Goal: Register for event/course

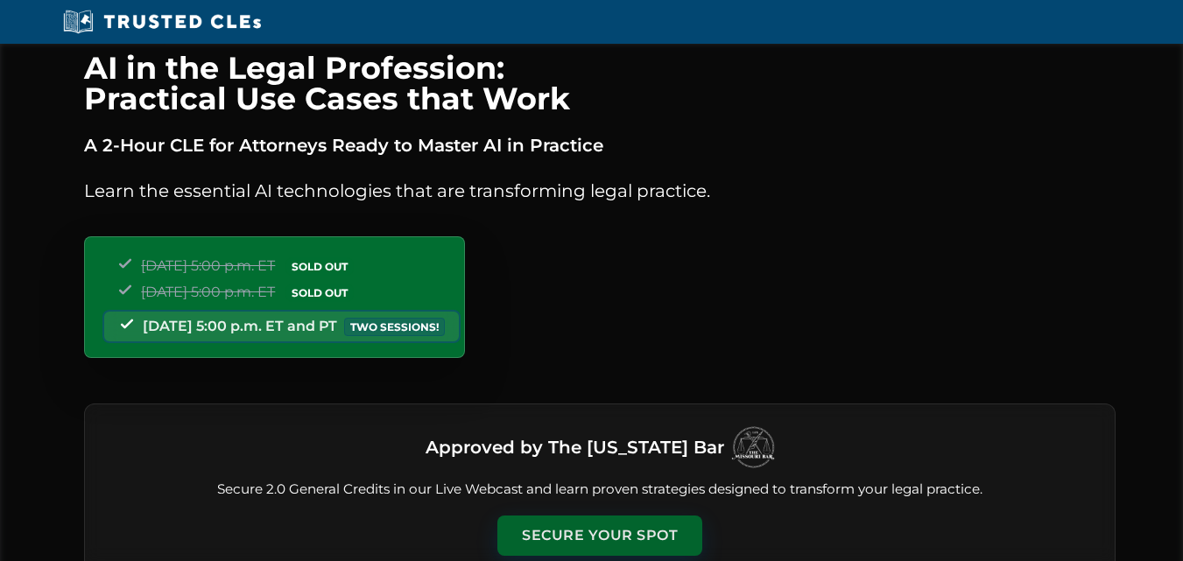
click at [638, 525] on button "Secure Your Spot" at bounding box center [599, 536] width 205 height 40
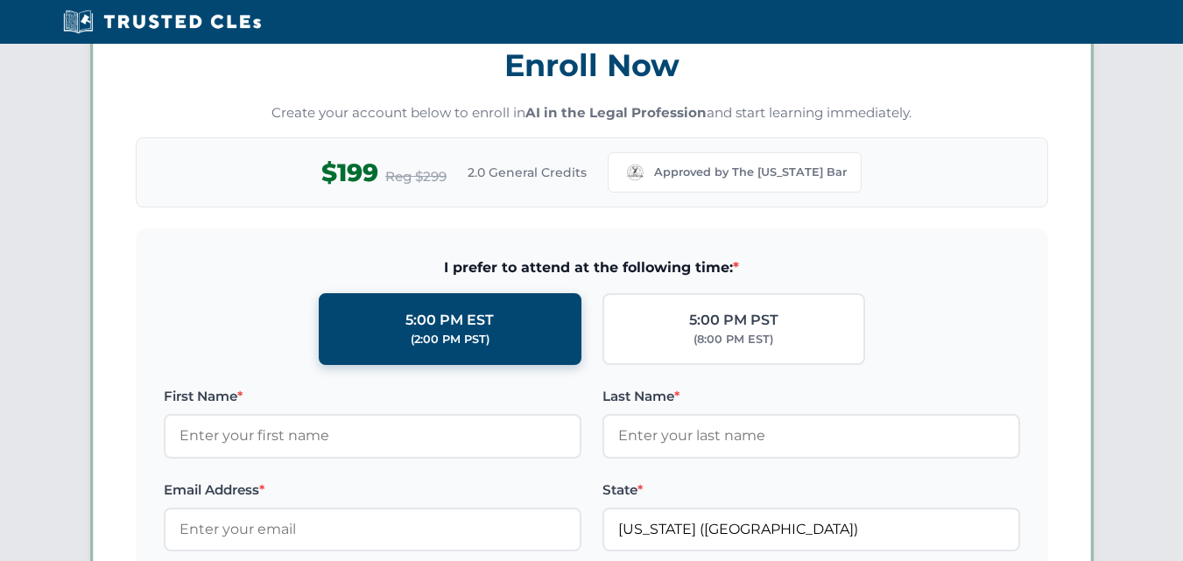
scroll to position [1518, 0]
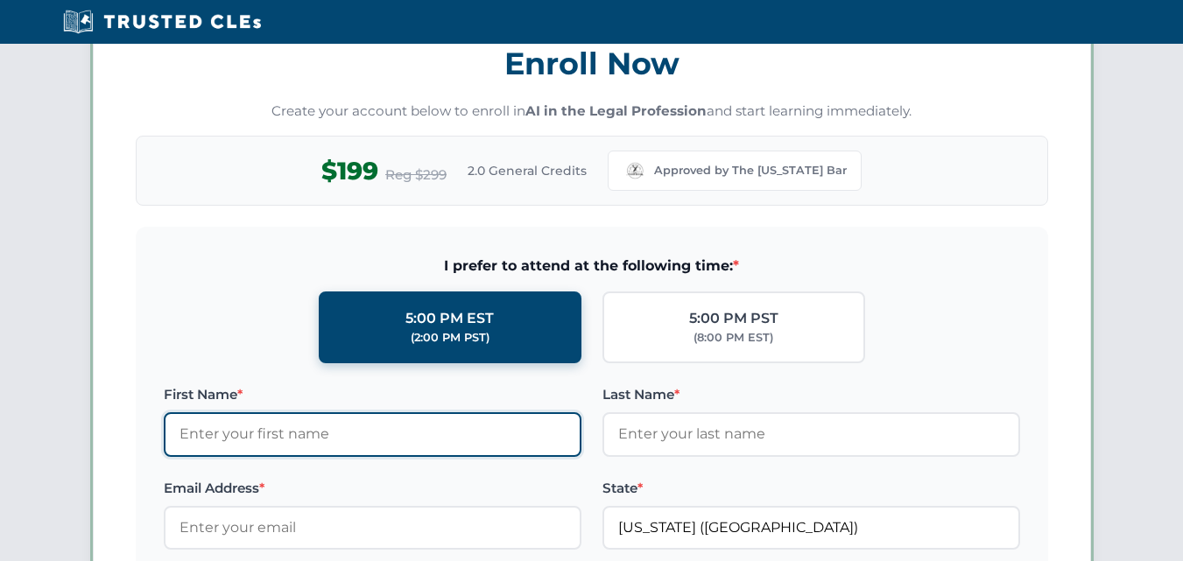
click at [425, 435] on input "First Name *" at bounding box center [373, 435] width 418 height 44
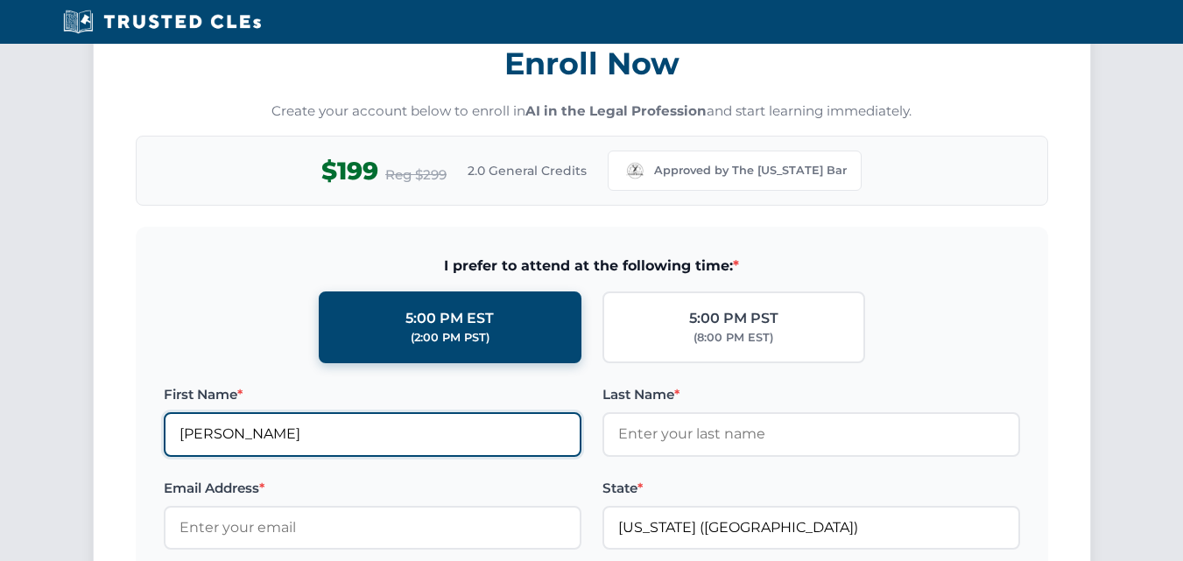
type input "[PERSON_NAME]"
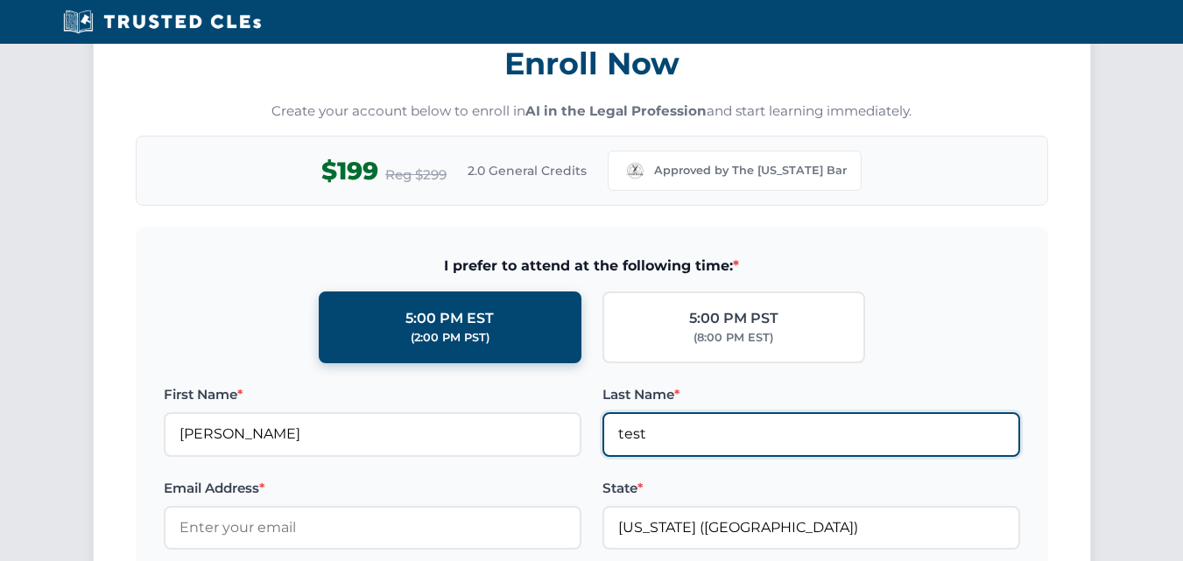
type input "test"
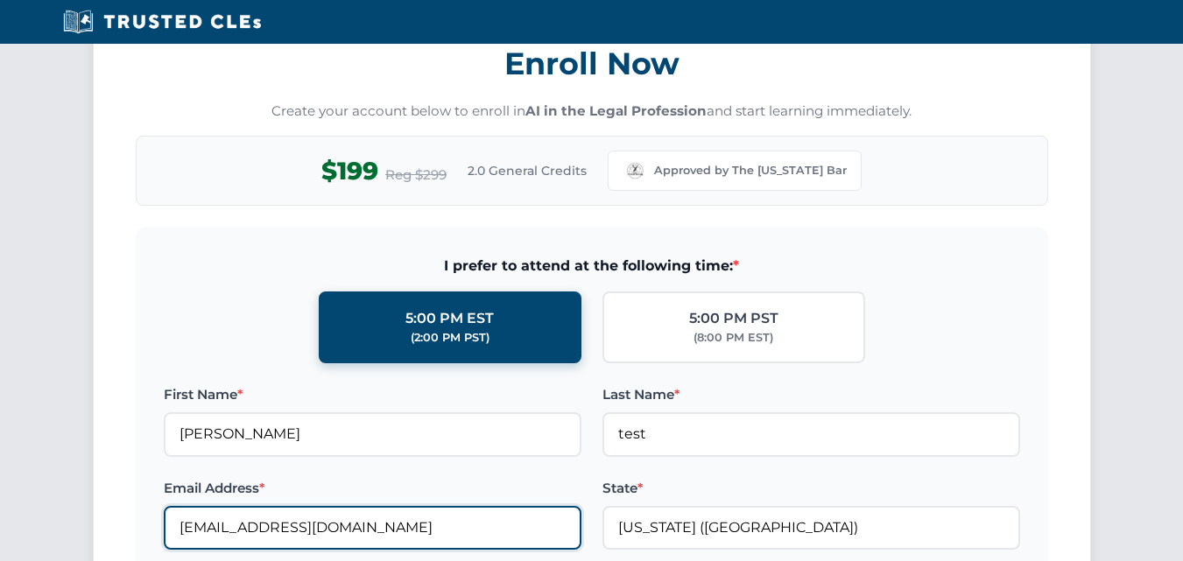
type input "[EMAIL_ADDRESS][DOMAIN_NAME]"
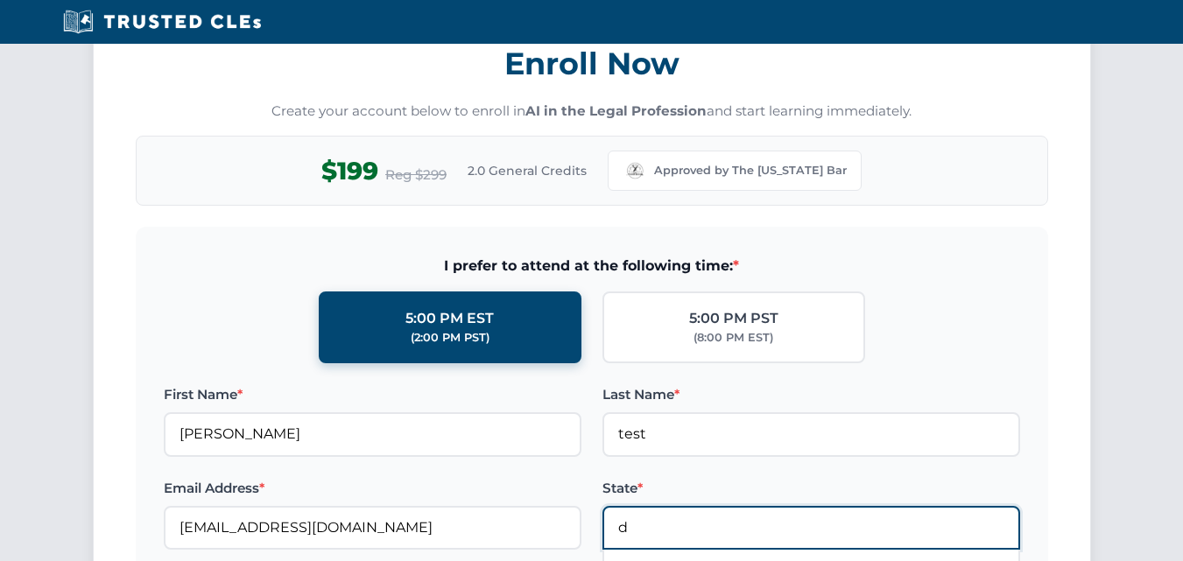
type input "[US_STATE] ([GEOGRAPHIC_DATA])"
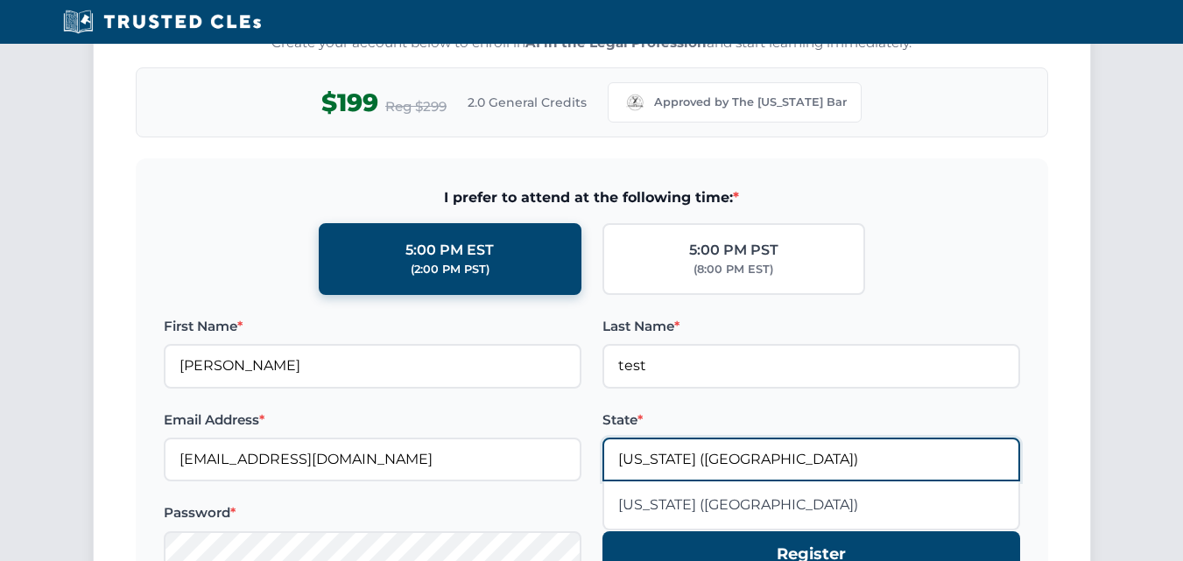
scroll to position [1693, 0]
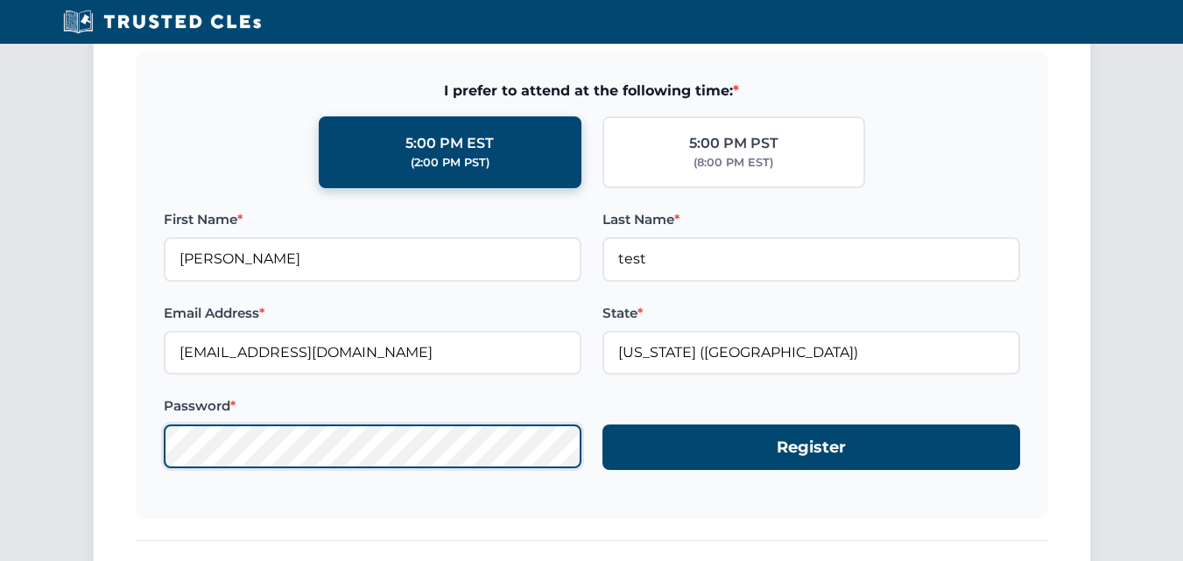
click at [603, 425] on button "Register" at bounding box center [812, 448] width 418 height 46
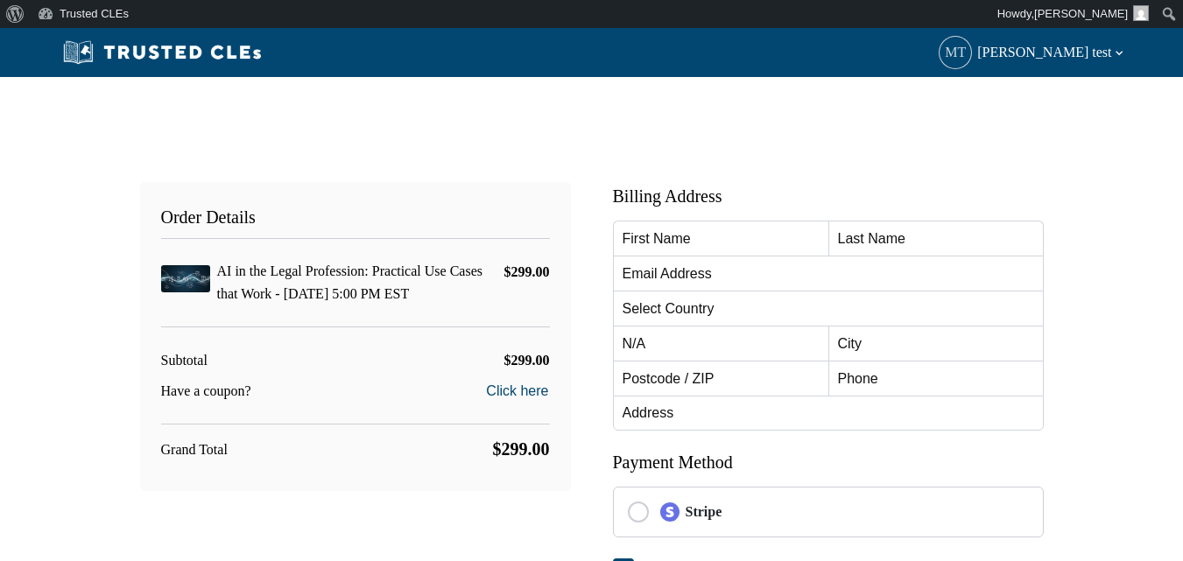
drag, startPoint x: 0, startPoint y: 0, endPoint x: 59, endPoint y: 286, distance: 291.5
click at [59, 286] on div "Order Details AI in the Legal Profession: Practical Use Cases that Work - 10/15…" at bounding box center [591, 411] width 1183 height 668
type input "[PERSON_NAME]"
type input "test"
type input "[EMAIL_ADDRESS][DOMAIN_NAME]"
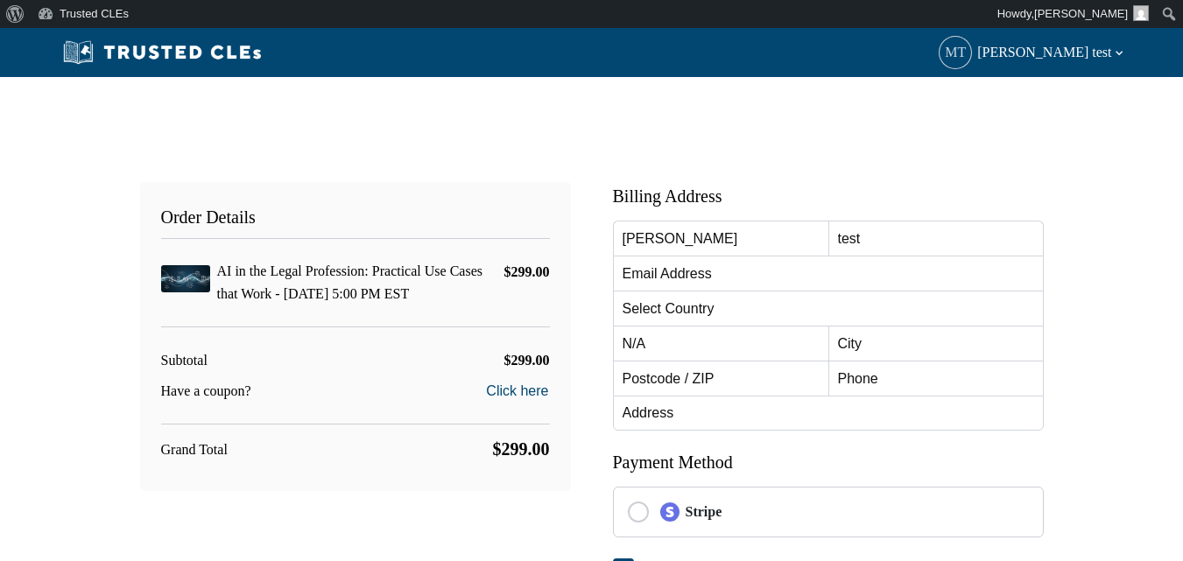
select select "United States"
radio input "true"
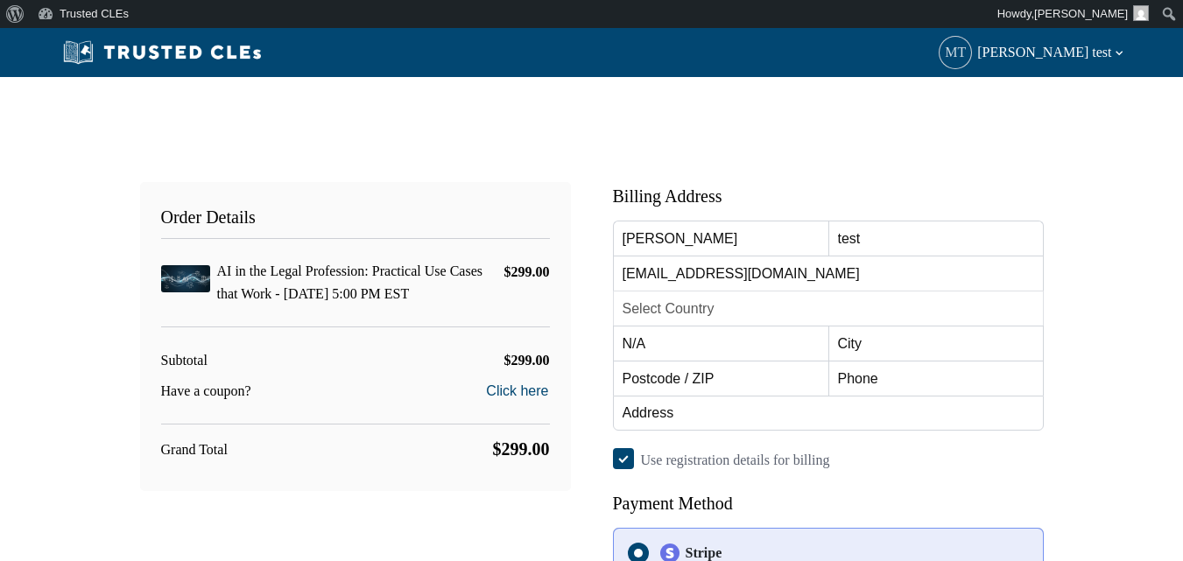
select select "[US_STATE]"
click at [518, 396] on button "Click here" at bounding box center [517, 391] width 64 height 21
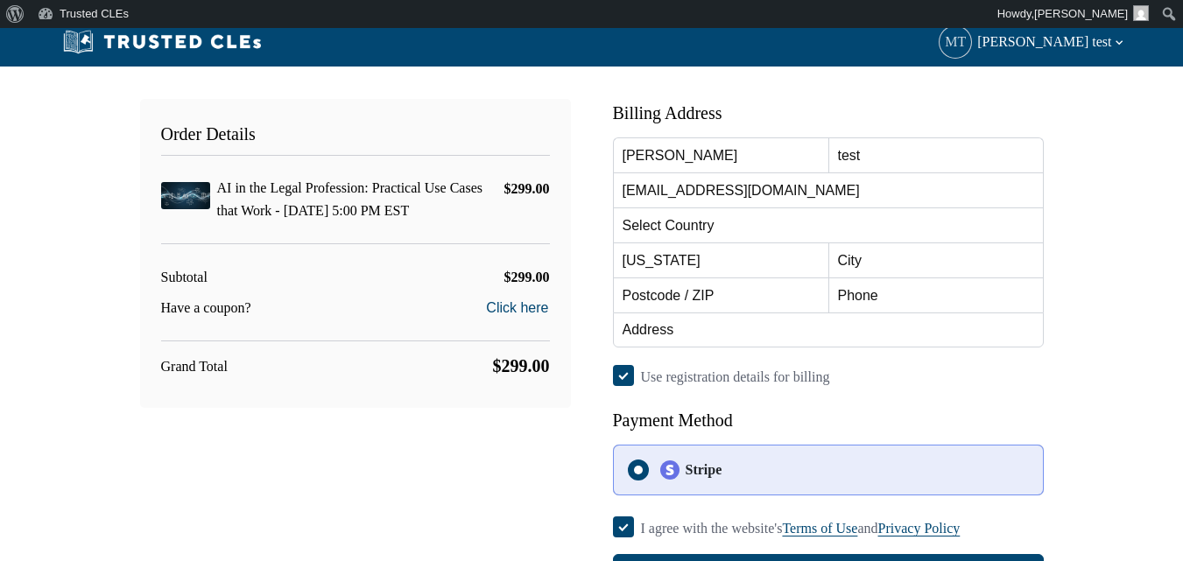
scroll to position [88, 0]
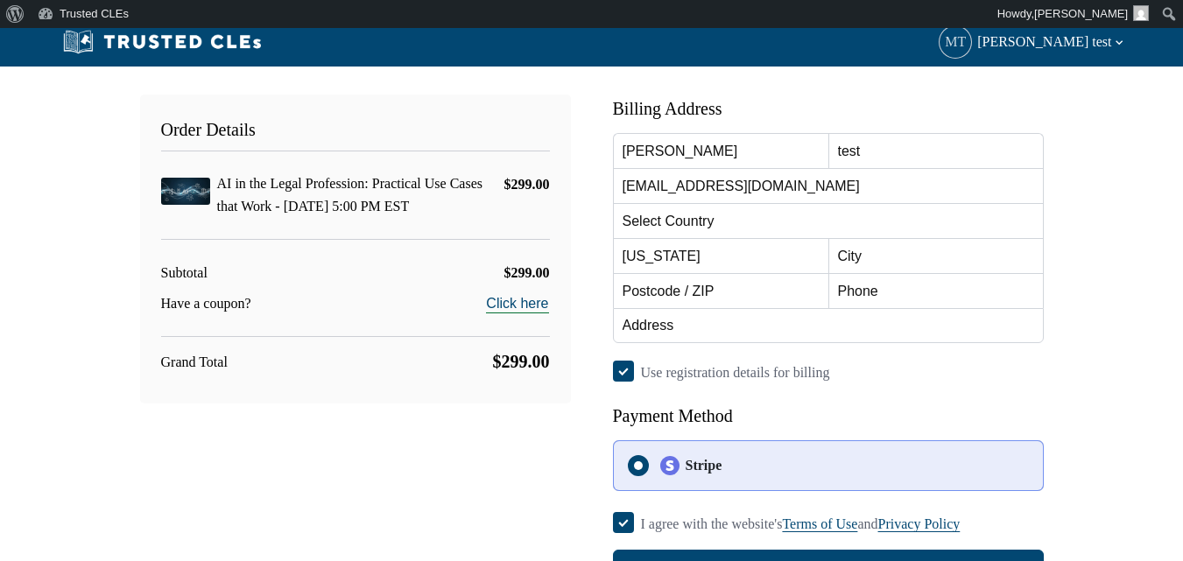
click at [511, 299] on button "Click here" at bounding box center [517, 303] width 64 height 21
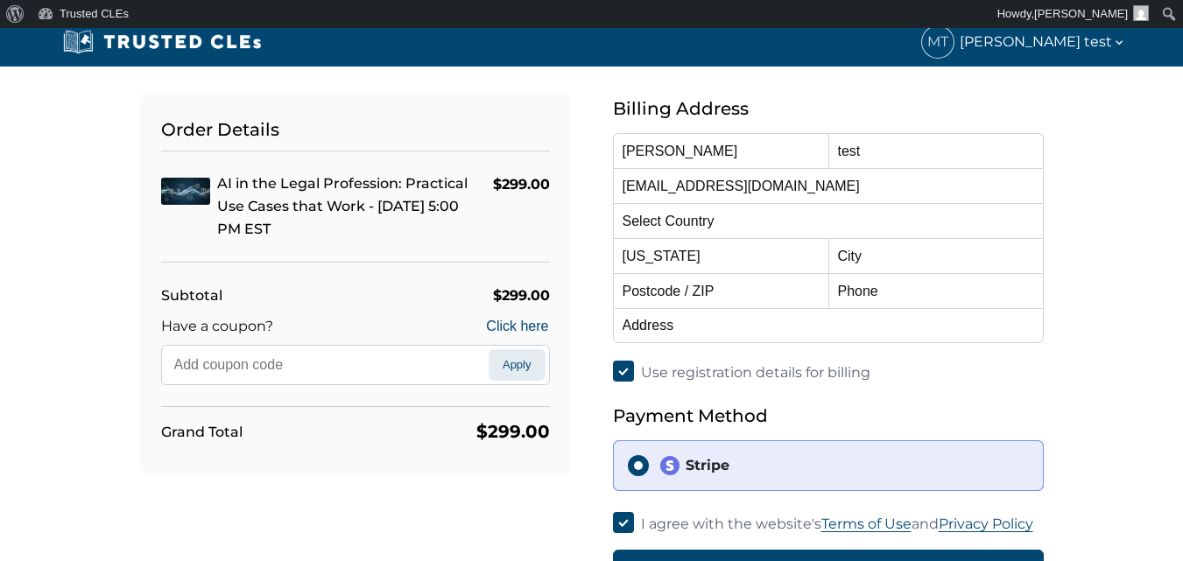
click at [422, 349] on input "text" at bounding box center [327, 365] width 323 height 32
type input "MISSOURI-BAR-C"
click at [528, 362] on button "Apply" at bounding box center [517, 365] width 57 height 32
